Goal: Find specific page/section: Find specific page/section

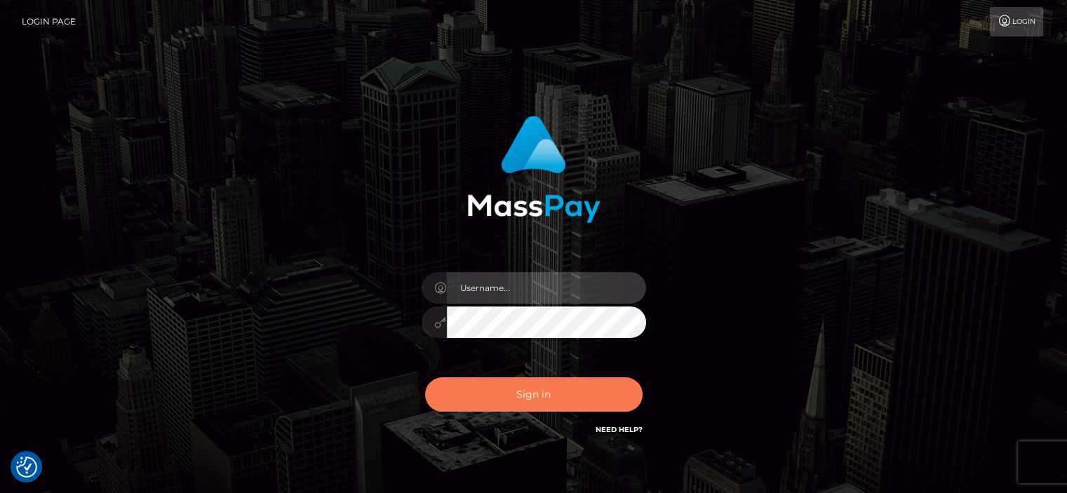
type input "[PERSON_NAME].[PERSON_NAME]"
click at [483, 394] on button "Sign in" at bounding box center [533, 394] width 217 height 34
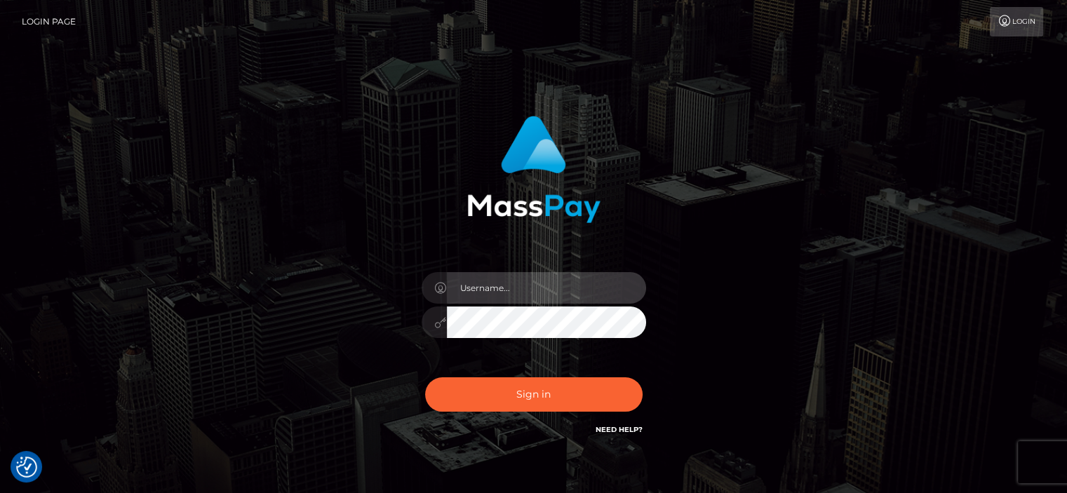
type input "[PERSON_NAME].[PERSON_NAME]"
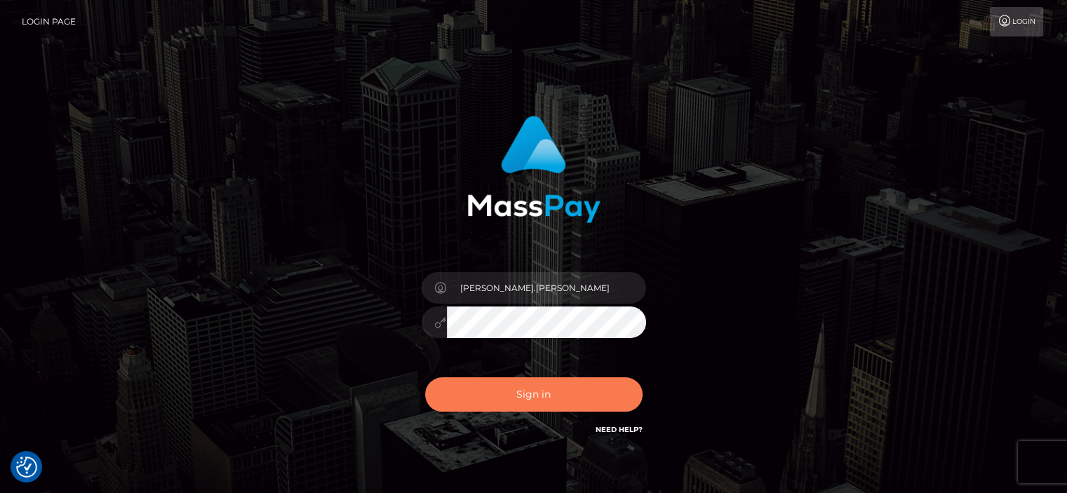
click at [483, 394] on button "Sign in" at bounding box center [533, 394] width 217 height 34
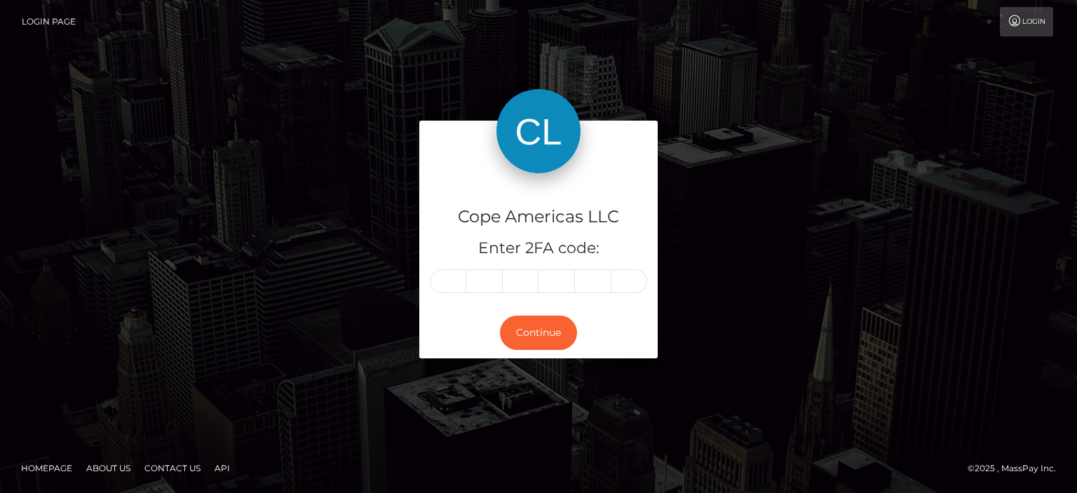
click at [539, 395] on div "Cope Americas LLC Enter 2FA code: Continue" at bounding box center [538, 246] width 1077 height 462
click at [449, 280] on input "text" at bounding box center [448, 281] width 36 height 24
type input "5"
type input "3"
type input "5"
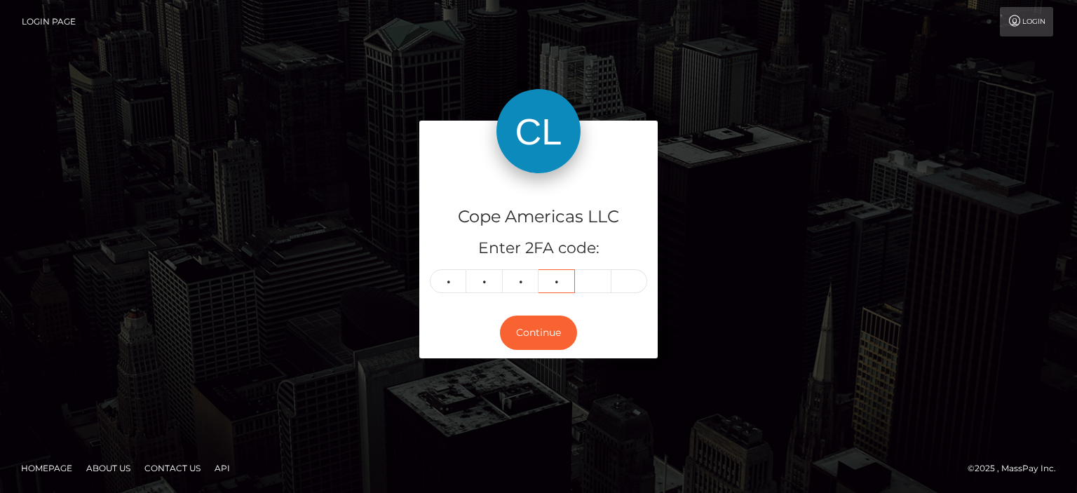
type input "5"
type input "6"
type input "4"
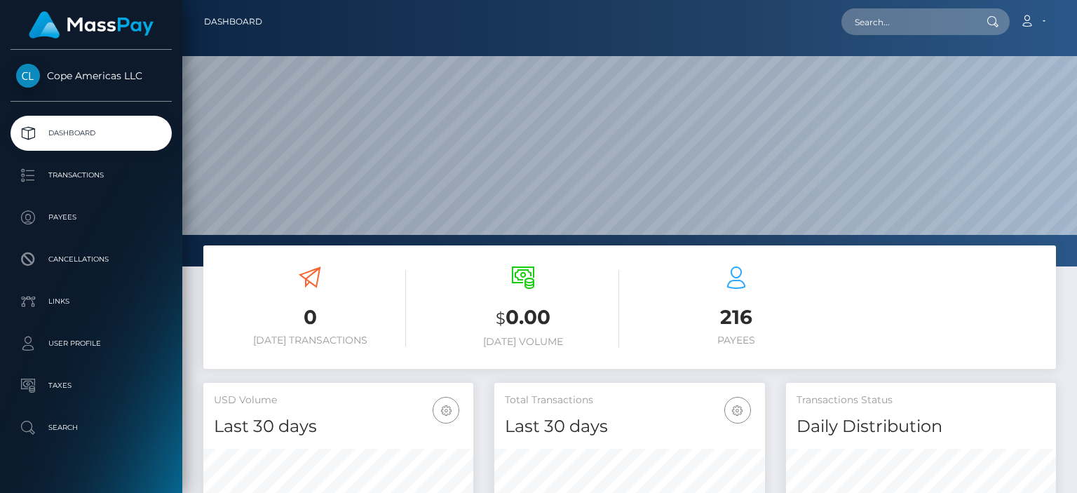
scroll to position [248, 269]
click at [876, 12] on input "text" at bounding box center [907, 21] width 132 height 27
paste input "46051"
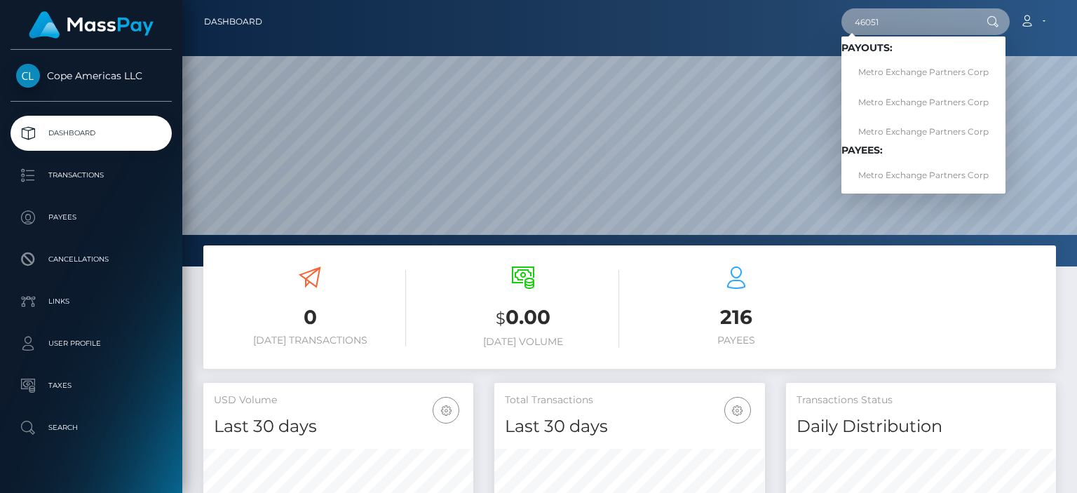
type input "46051"
click at [886, 166] on link "Metro Exchange Partners Corp" at bounding box center [923, 175] width 164 height 26
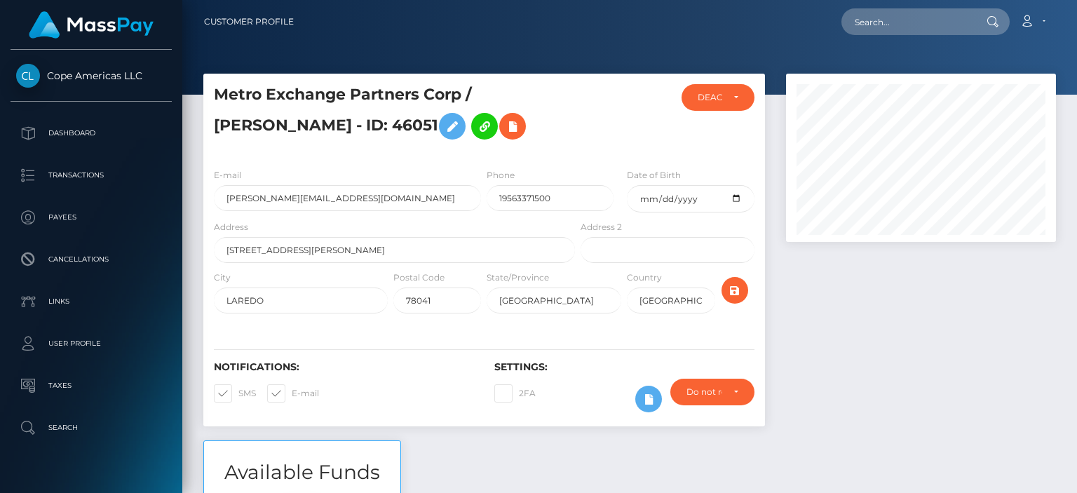
scroll to position [168, 269]
click at [1024, 299] on div at bounding box center [921, 257] width 291 height 367
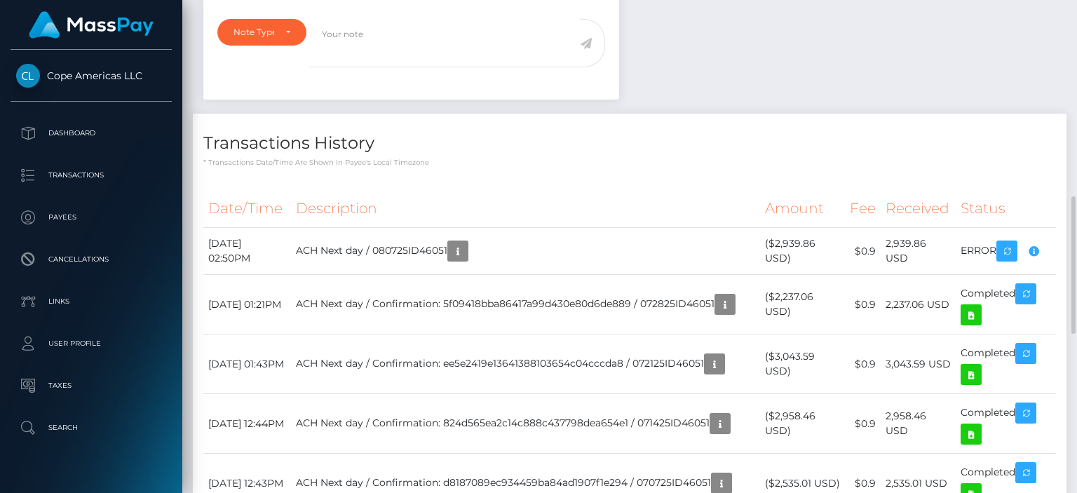
scroll to position [724, 0]
